Goal: Book appointment/travel/reservation

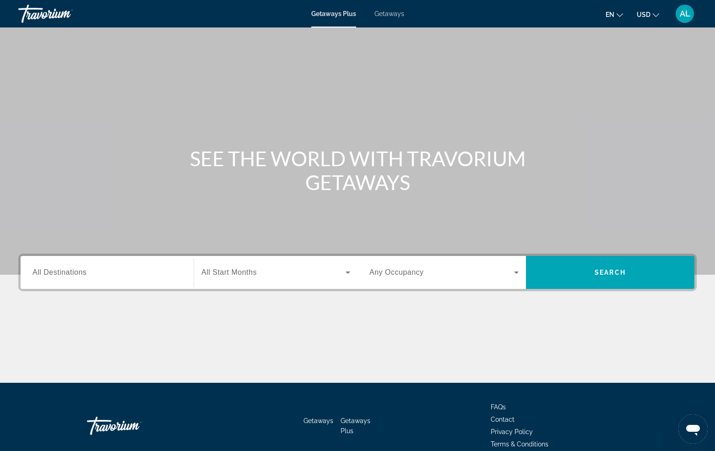
click at [259, 275] on span "Search widget" at bounding box center [273, 272] width 144 height 11
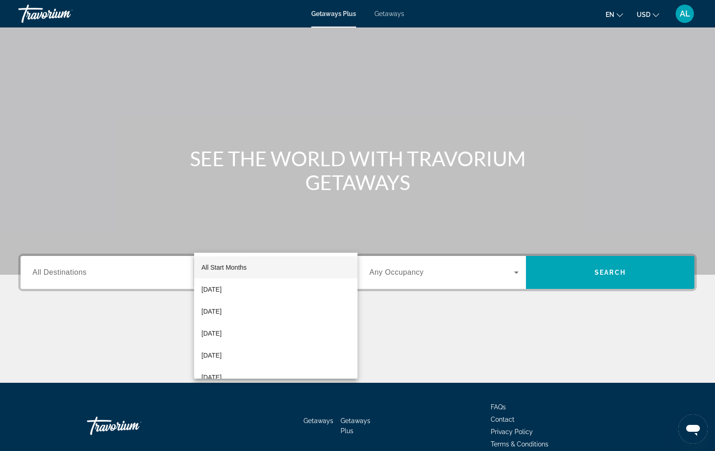
scroll to position [44, 0]
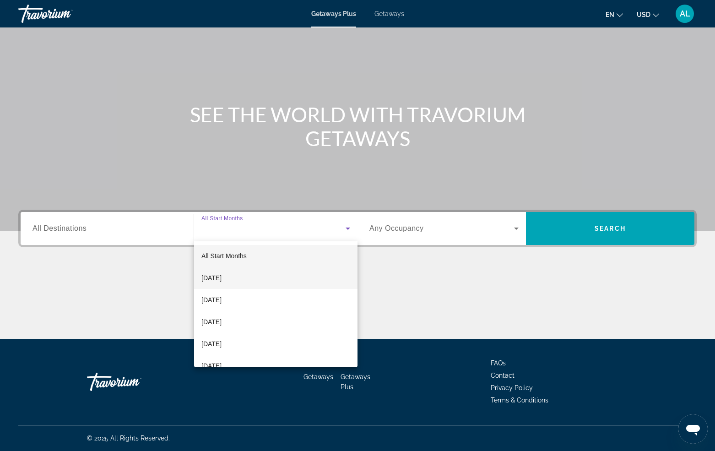
click at [256, 282] on mat-option "[DATE]" at bounding box center [275, 278] width 163 height 22
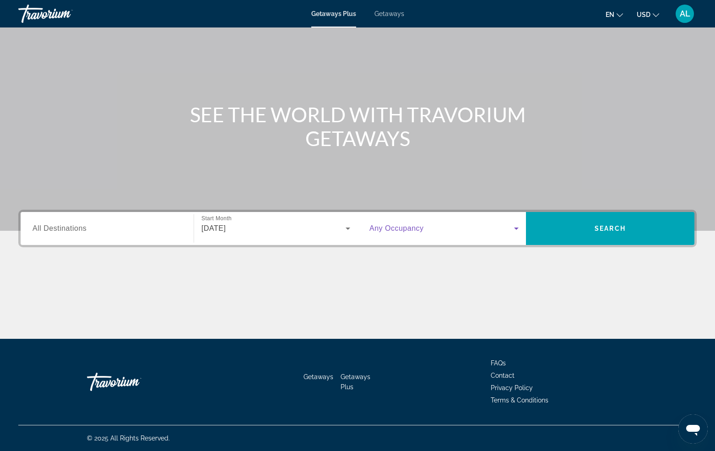
click at [491, 227] on span "Search widget" at bounding box center [441, 228] width 145 height 11
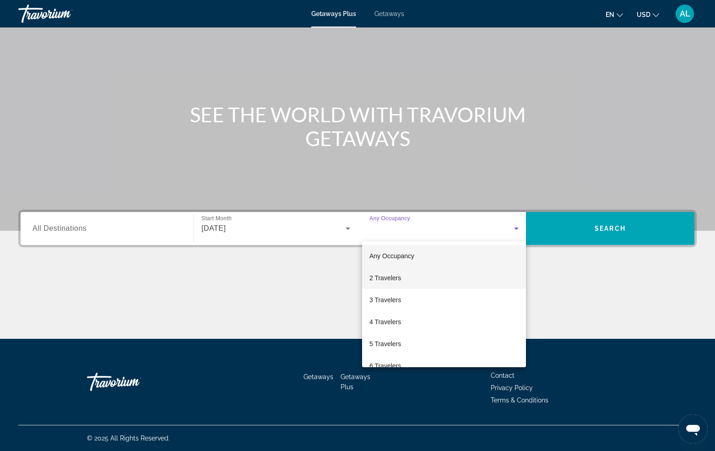
click at [431, 276] on mat-option "2 Travelers" at bounding box center [444, 278] width 164 height 22
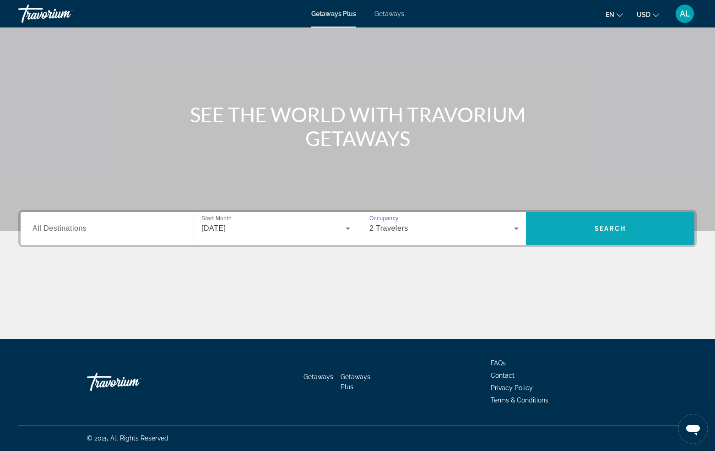
click at [606, 237] on span "Search widget" at bounding box center [610, 228] width 168 height 22
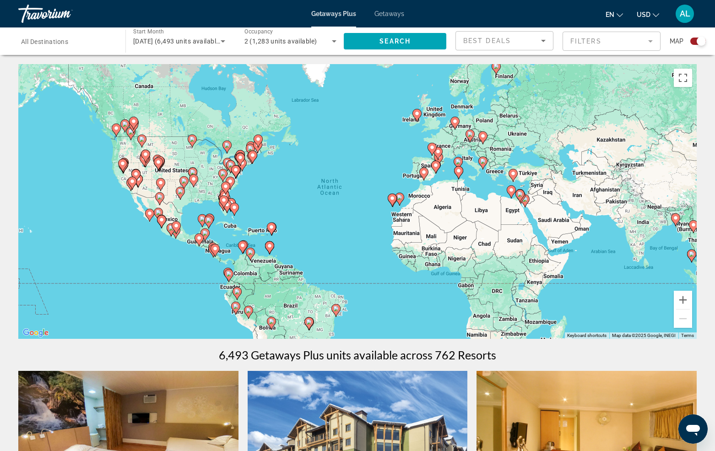
click at [484, 161] on image "Main content" at bounding box center [482, 160] width 5 height 5
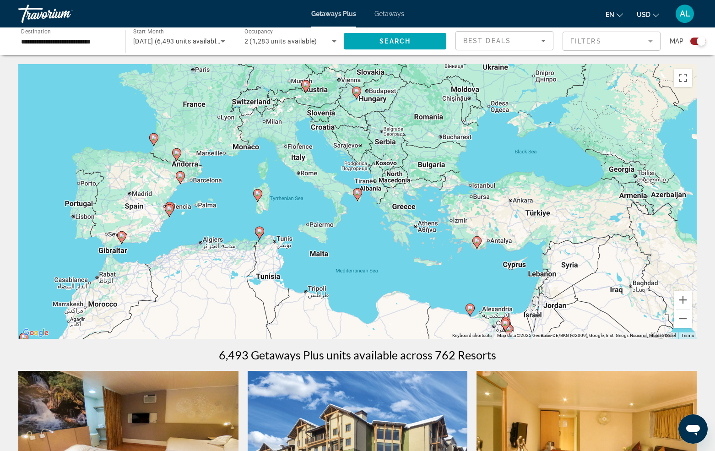
click at [357, 191] on image "Main content" at bounding box center [357, 192] width 5 height 5
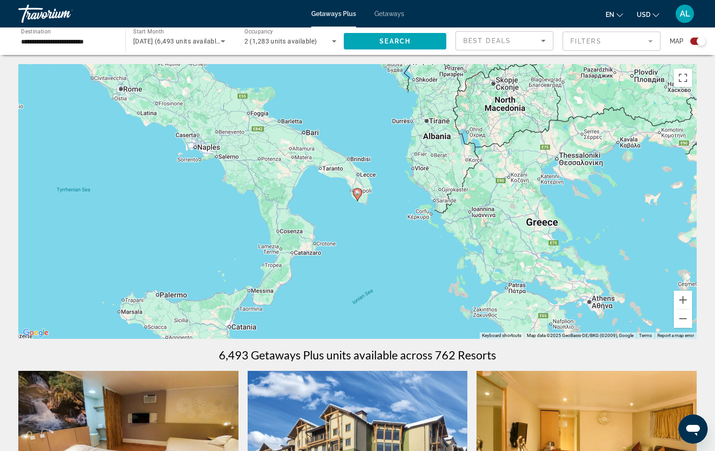
click at [357, 193] on image "Main content" at bounding box center [357, 192] width 5 height 5
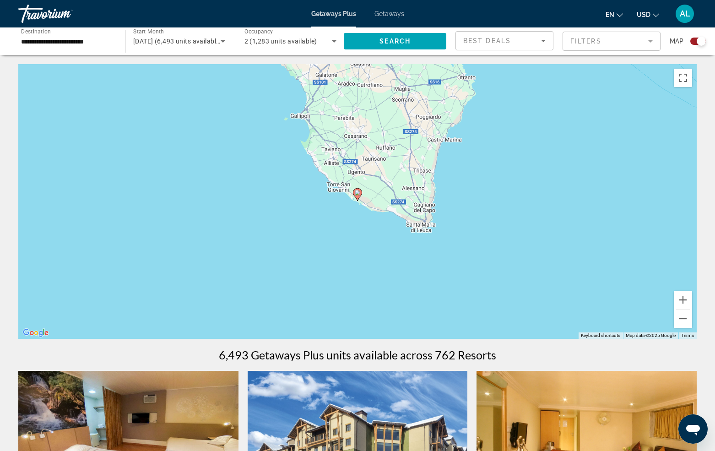
click at [357, 194] on image "Main content" at bounding box center [357, 192] width 5 height 5
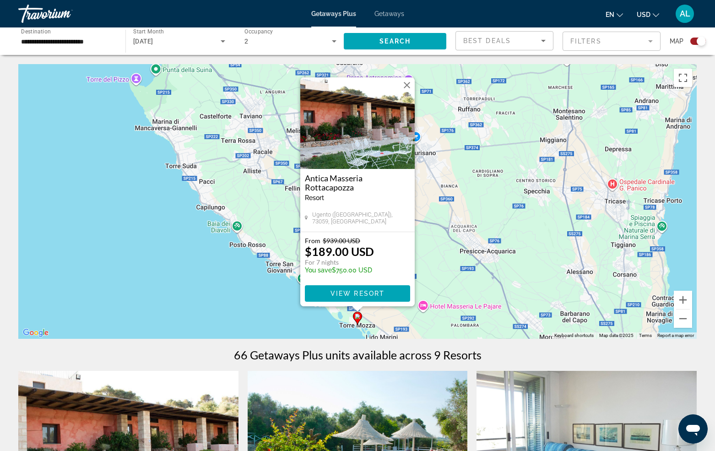
click at [408, 85] on button "Close" at bounding box center [407, 85] width 14 height 14
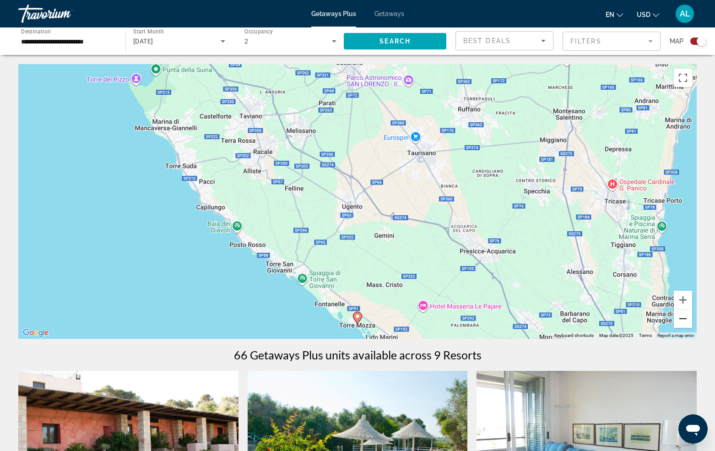
click at [682, 319] on button "Zoom out" at bounding box center [683, 318] width 18 height 18
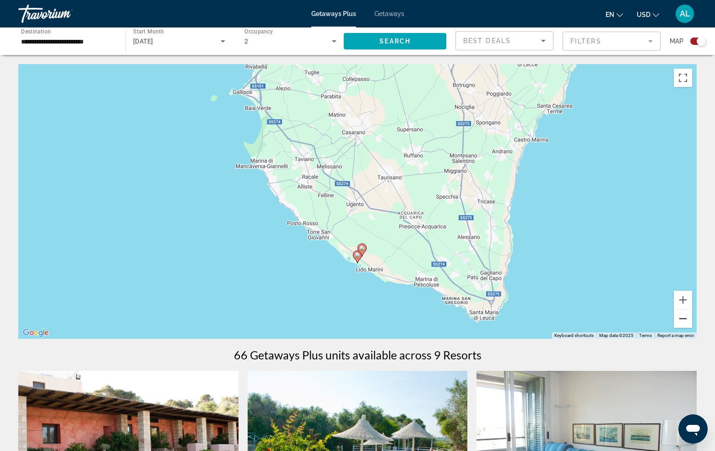
click at [682, 319] on button "Zoom out" at bounding box center [683, 318] width 18 height 18
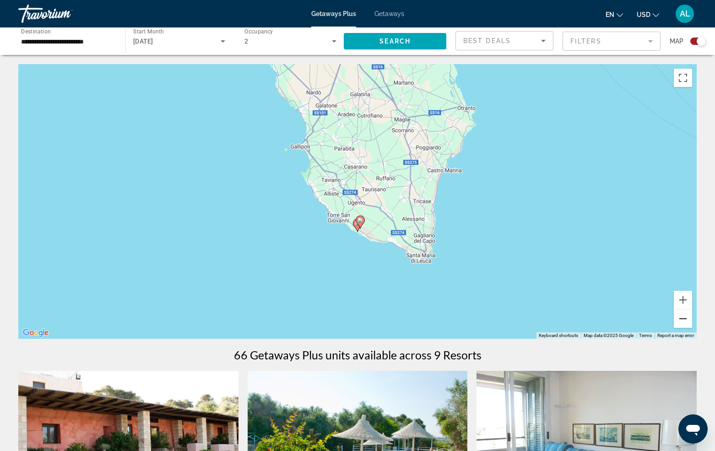
click at [682, 319] on button "Zoom out" at bounding box center [683, 318] width 18 height 18
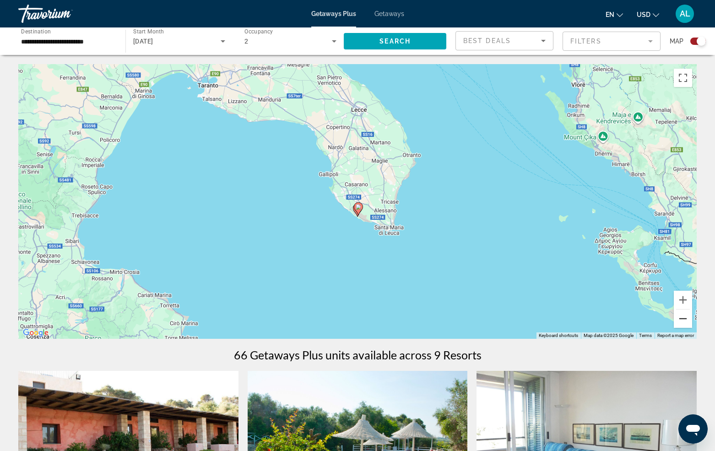
click at [682, 319] on button "Zoom out" at bounding box center [683, 318] width 18 height 18
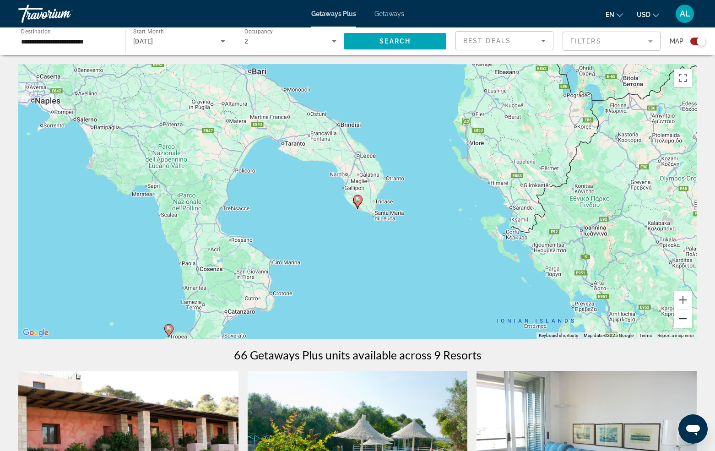
click at [682, 319] on button "Zoom out" at bounding box center [683, 318] width 18 height 18
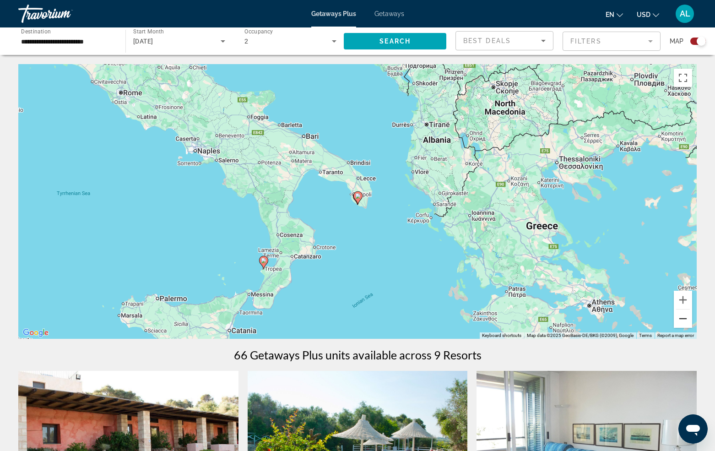
click at [682, 319] on button "Zoom out" at bounding box center [683, 318] width 18 height 18
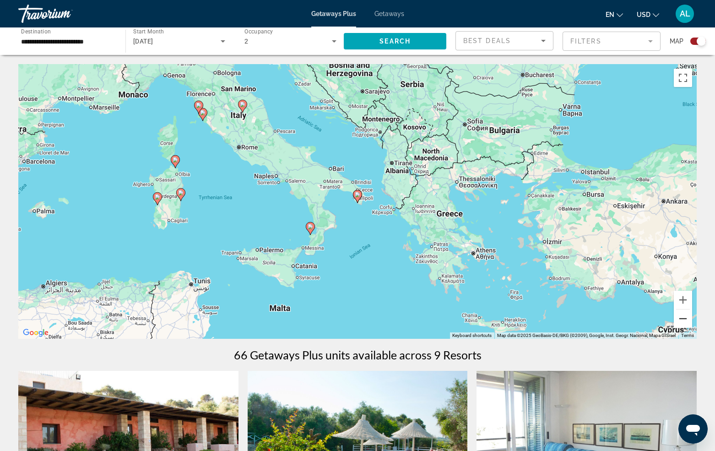
click at [682, 319] on button "Zoom out" at bounding box center [683, 318] width 18 height 18
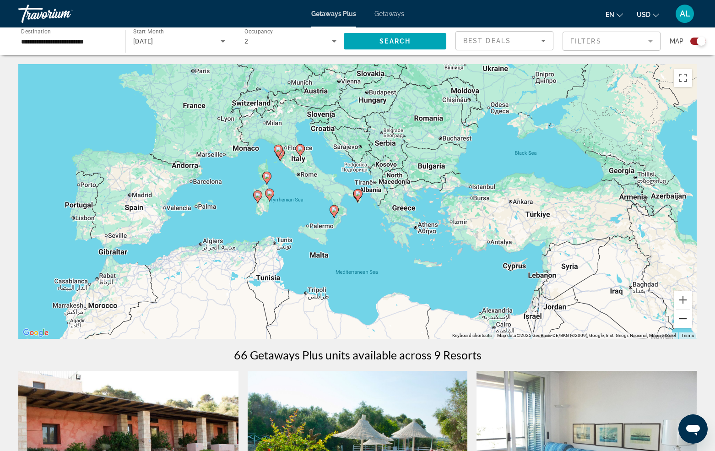
click at [682, 319] on button "Zoom out" at bounding box center [683, 318] width 18 height 18
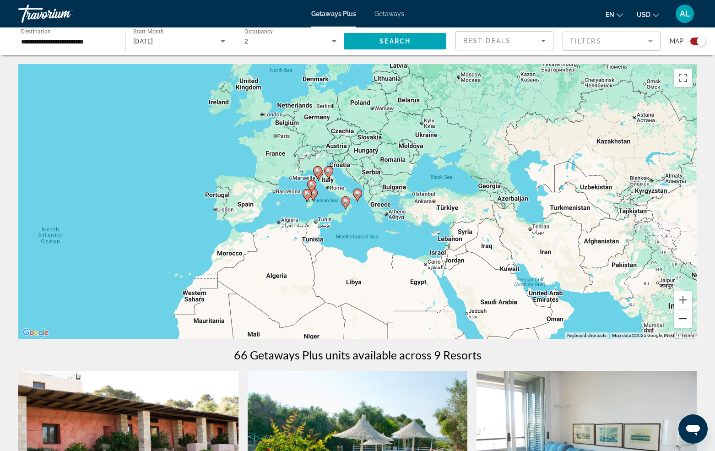
click at [682, 319] on button "Zoom out" at bounding box center [683, 318] width 18 height 18
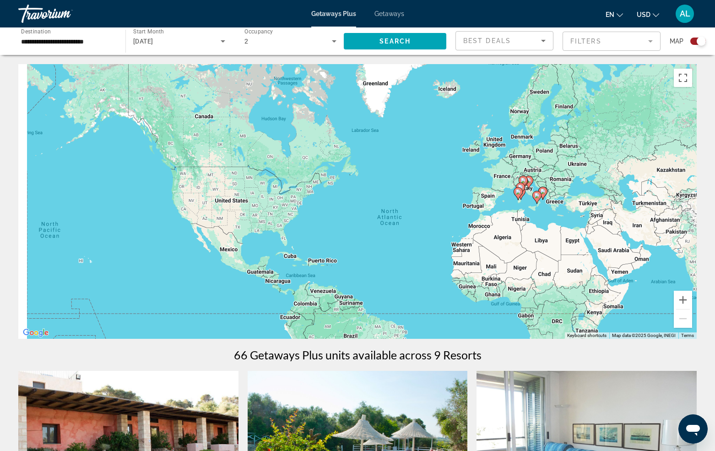
drag, startPoint x: 250, startPoint y: 252, endPoint x: 443, endPoint y: 249, distance: 193.6
click at [443, 249] on div "To activate drag with keyboard, press Alt + Enter. Once in keyboard drag state,…" at bounding box center [357, 201] width 678 height 275
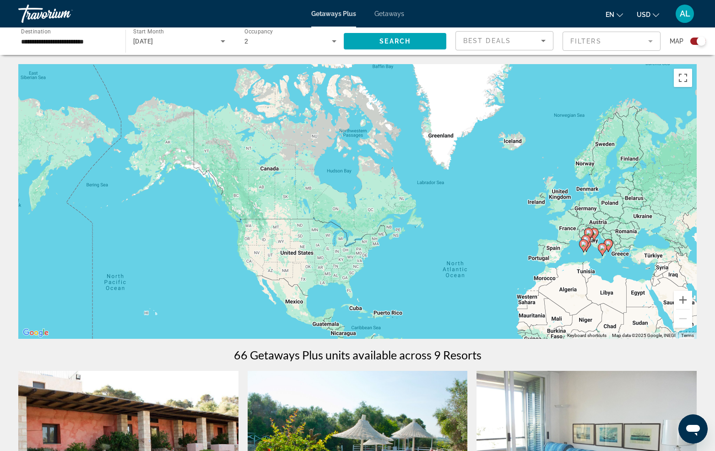
drag, startPoint x: 297, startPoint y: 231, endPoint x: 355, endPoint y: 286, distance: 79.9
click at [355, 286] on div "To activate drag with keyboard, press Alt + Enter. Once in keyboard drag state,…" at bounding box center [357, 201] width 678 height 275
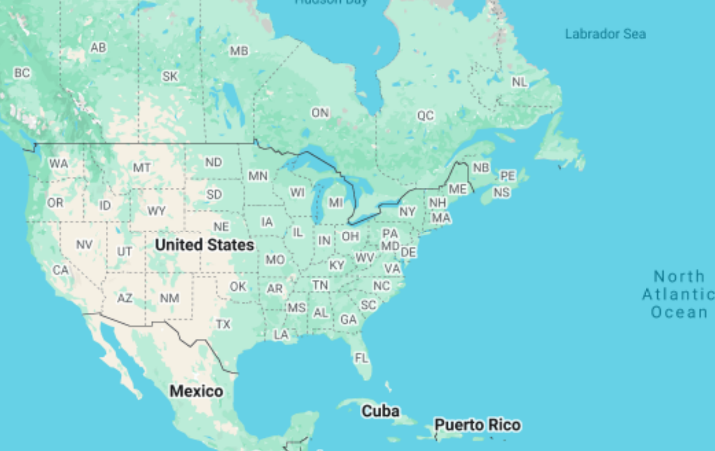
click at [84, 86] on div "To activate drag with keyboard, press Alt + Enter. Once in keyboard drag state,…" at bounding box center [357, 201] width 678 height 275
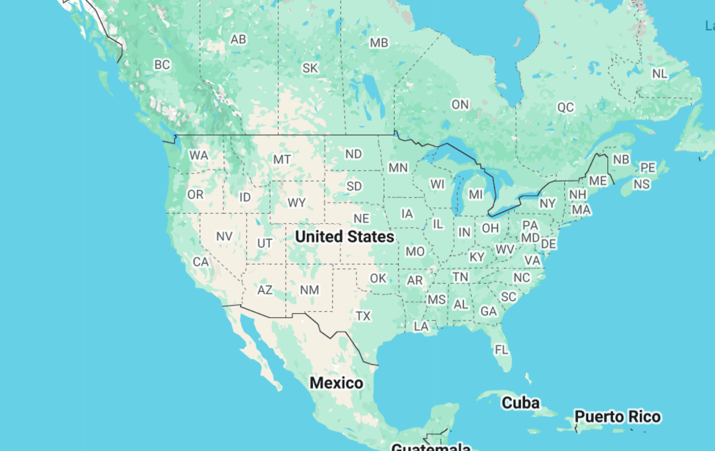
drag, startPoint x: 99, startPoint y: 86, endPoint x: 146, endPoint y: 84, distance: 46.8
click at [146, 84] on div "To activate drag with keyboard, press Alt + Enter. Once in keyboard drag state,…" at bounding box center [357, 201] width 678 height 275
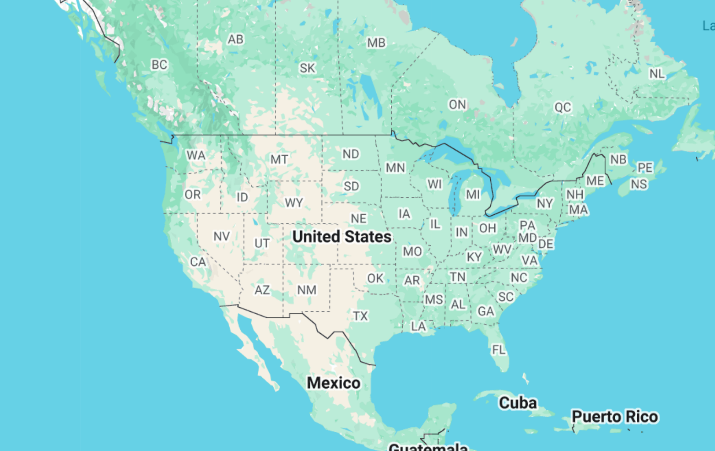
click at [155, 116] on div "To activate drag with keyboard, press Alt + Enter. Once in keyboard drag state,…" at bounding box center [357, 201] width 678 height 275
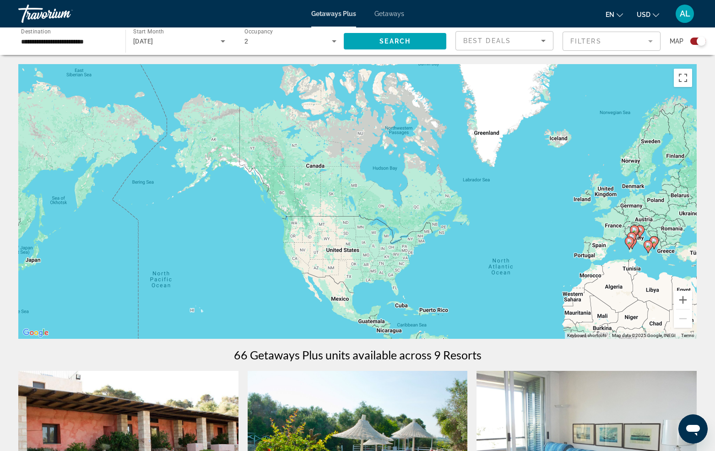
click at [99, 42] on input "**********" at bounding box center [67, 41] width 92 height 11
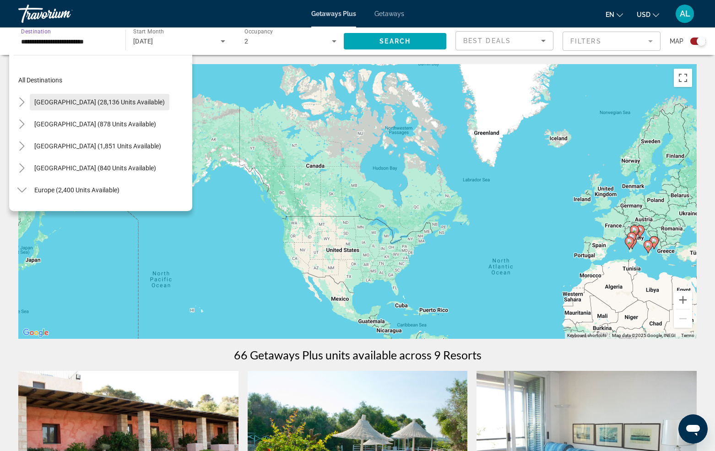
click at [32, 98] on span "Search widget" at bounding box center [100, 102] width 140 height 22
type input "**********"
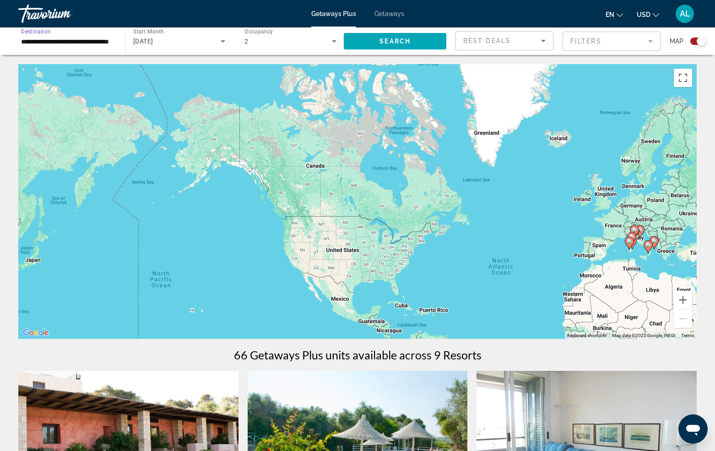
click at [63, 44] on input "**********" at bounding box center [67, 41] width 92 height 11
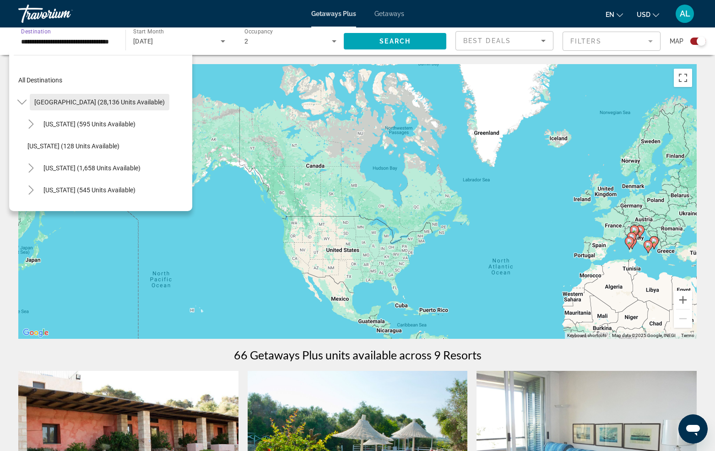
click at [52, 103] on span "[GEOGRAPHIC_DATA] (28,136 units available)" at bounding box center [99, 101] width 130 height 7
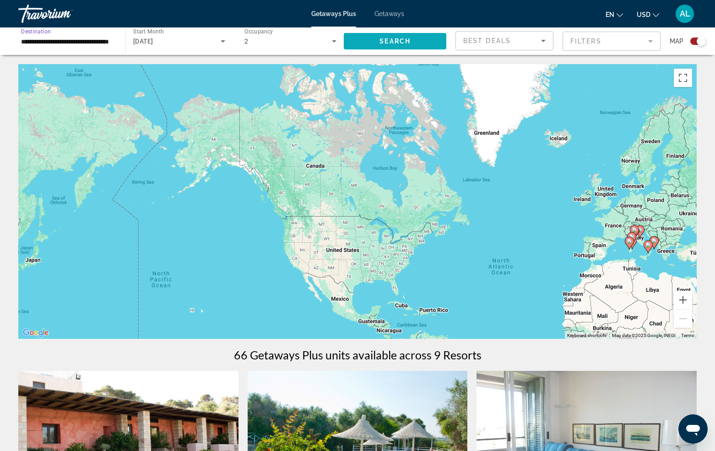
click at [403, 41] on span "Search" at bounding box center [394, 41] width 31 height 7
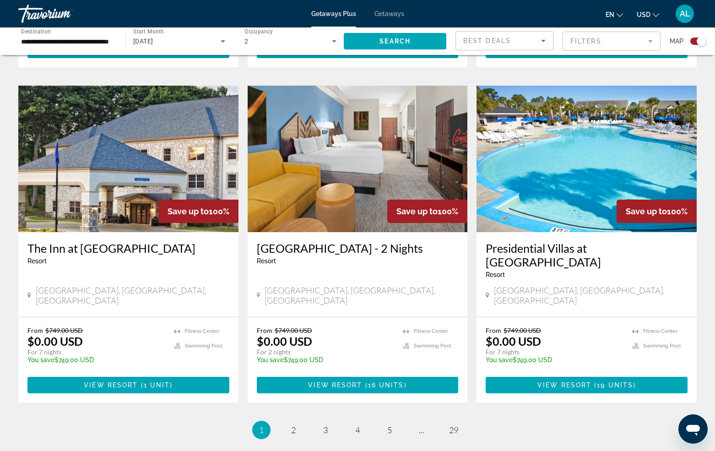
scroll to position [1303, 0]
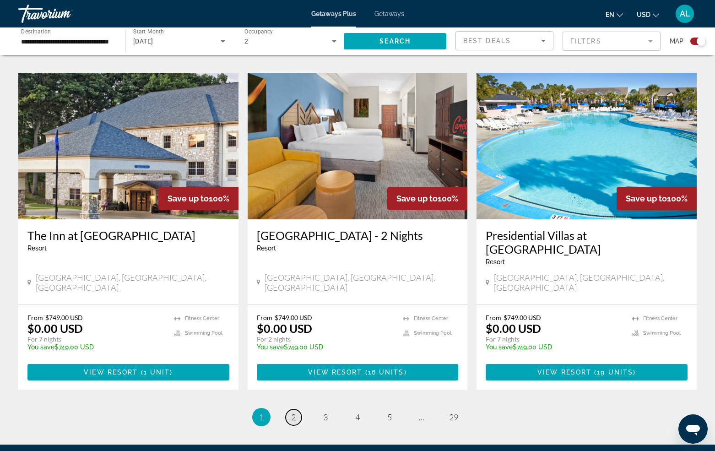
click at [292, 412] on span "2" at bounding box center [293, 417] width 5 height 10
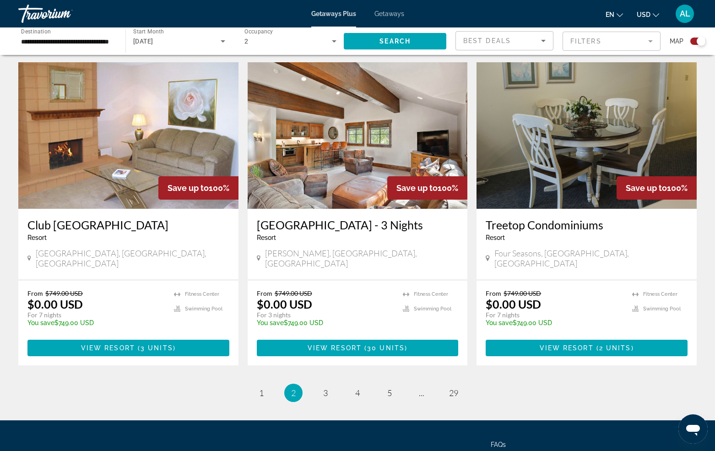
scroll to position [1300, 0]
click at [326, 388] on span "3" at bounding box center [325, 393] width 5 height 10
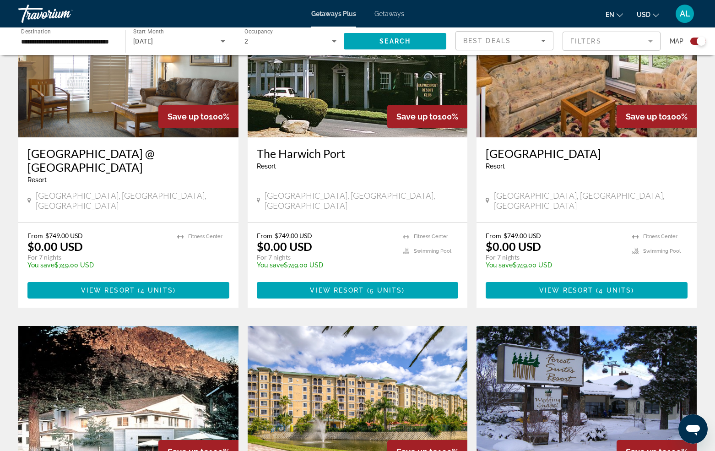
scroll to position [1053, 0]
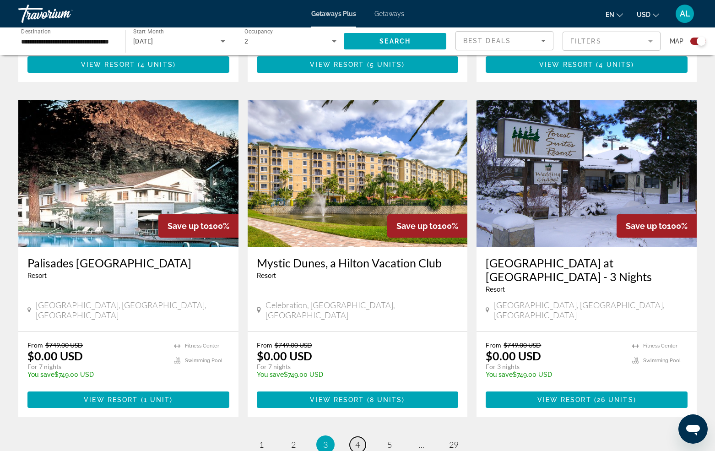
click at [358, 439] on span "4" at bounding box center [357, 444] width 5 height 10
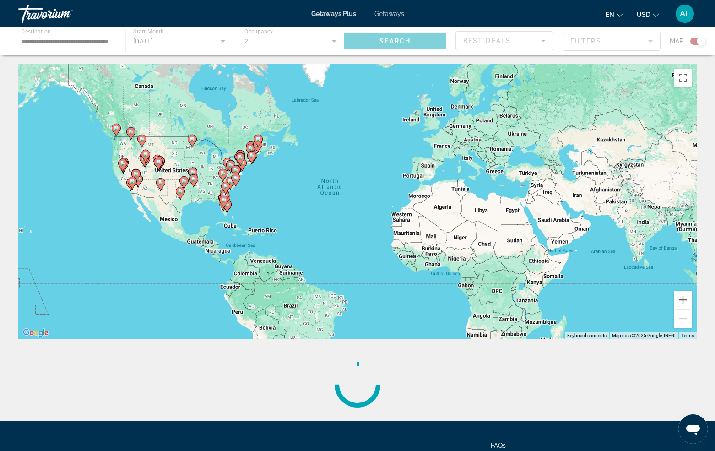
click at [358, 363] on circle "Main content" at bounding box center [357, 384] width 57 height 57
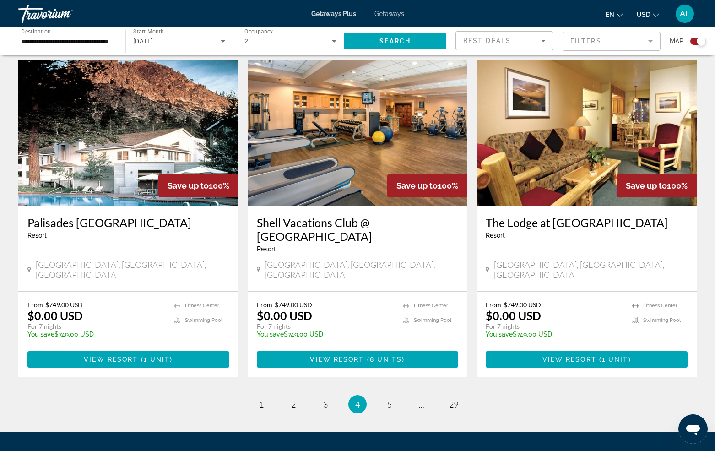
scroll to position [1348, 0]
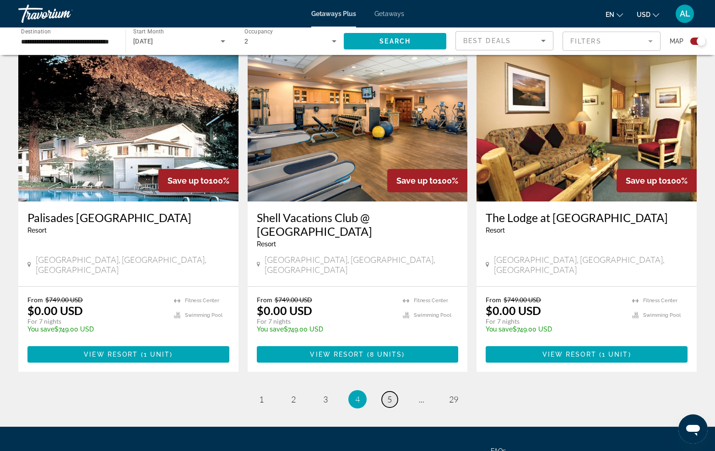
click at [390, 394] on span "5" at bounding box center [389, 399] width 5 height 10
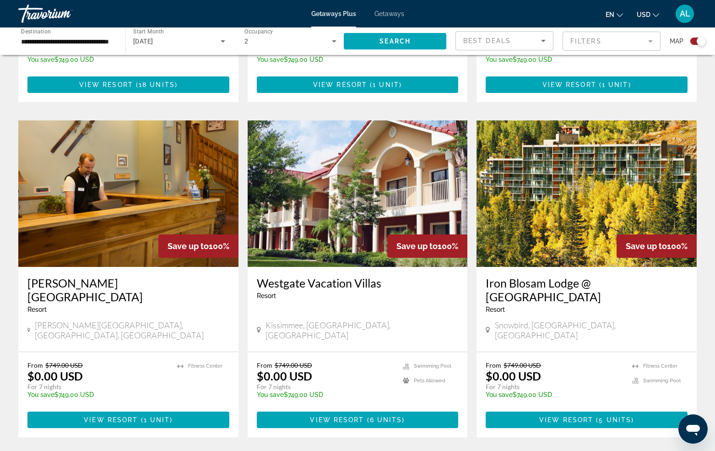
scroll to position [1271, 0]
